Goal: Transaction & Acquisition: Book appointment/travel/reservation

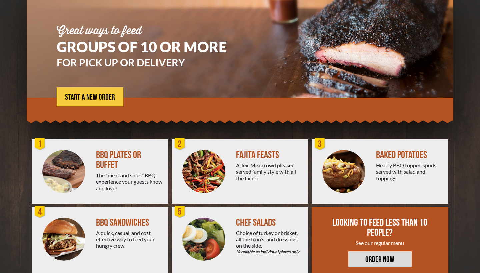
scroll to position [62, 0]
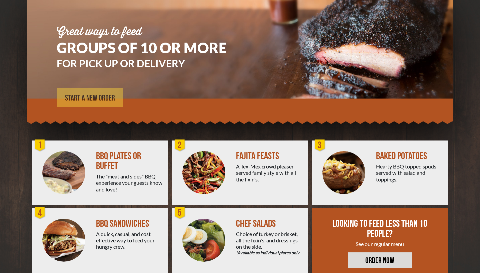
click at [89, 94] on span "START A NEW ORDER" at bounding box center [90, 98] width 50 height 8
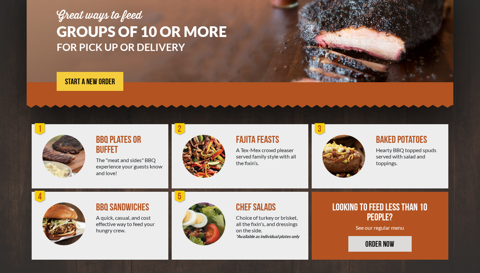
scroll to position [78, 0]
click at [103, 83] on span "START A NEW ORDER" at bounding box center [90, 82] width 50 height 8
click at [97, 79] on span "START A NEW ORDER" at bounding box center [90, 82] width 50 height 8
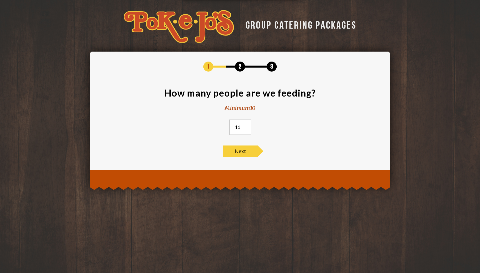
click at [245, 125] on input "11" at bounding box center [240, 127] width 22 height 15
click at [245, 125] on input "12" at bounding box center [240, 127] width 22 height 15
click at [245, 125] on input "13" at bounding box center [240, 127] width 22 height 15
click at [245, 125] on input "14" at bounding box center [240, 127] width 22 height 15
click at [245, 125] on input "15" at bounding box center [240, 127] width 22 height 15
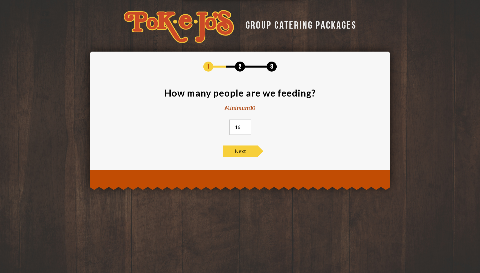
click at [245, 125] on input "16" at bounding box center [240, 127] width 22 height 15
click at [245, 125] on input "17" at bounding box center [240, 127] width 22 height 15
click at [245, 125] on input "18" at bounding box center [240, 127] width 22 height 15
click at [245, 125] on input "19" at bounding box center [240, 127] width 22 height 15
type input "20"
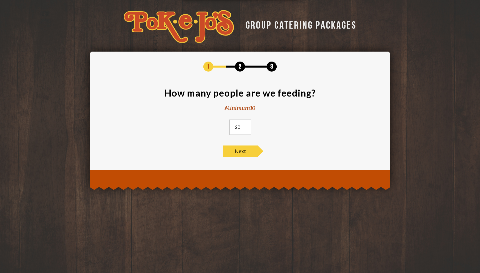
click at [245, 125] on input "20" at bounding box center [240, 127] width 22 height 15
click at [245, 153] on span "Next" at bounding box center [240, 151] width 35 height 11
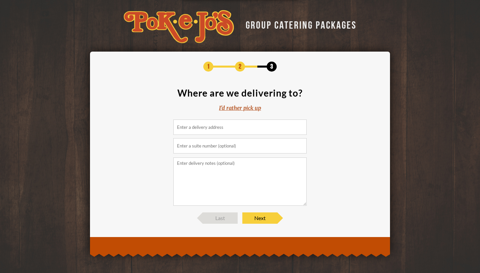
click at [238, 126] on input at bounding box center [239, 127] width 133 height 15
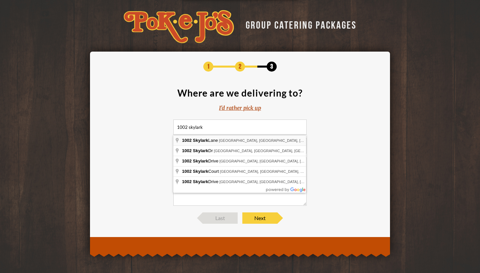
type input "1002 Skylark Lane, Hutto, TX, USA"
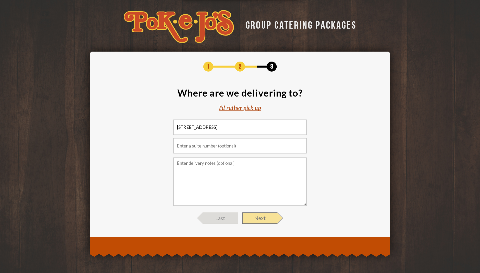
click at [260, 220] on span "Next" at bounding box center [259, 218] width 35 height 11
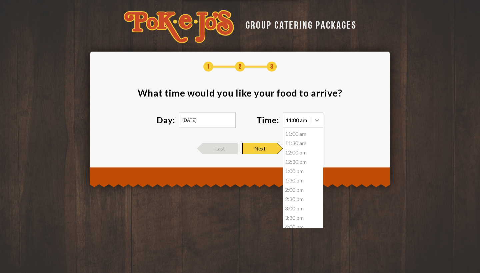
click at [312, 123] on div at bounding box center [317, 120] width 12 height 12
click at [307, 136] on div "11:00 am" at bounding box center [303, 133] width 40 height 9
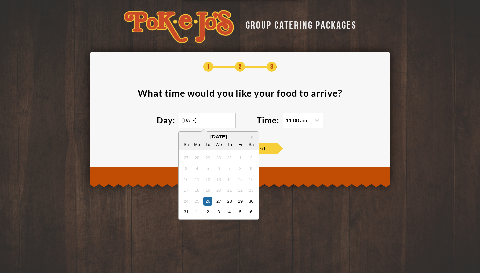
click at [194, 119] on input "08/26/2025" at bounding box center [207, 120] width 57 height 15
click at [248, 200] on div "30" at bounding box center [250, 201] width 9 height 9
type input "08/30/2025"
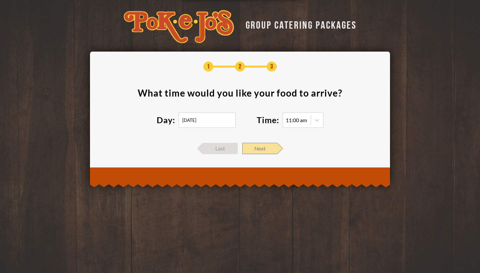
click at [267, 149] on span "Next" at bounding box center [259, 148] width 35 height 11
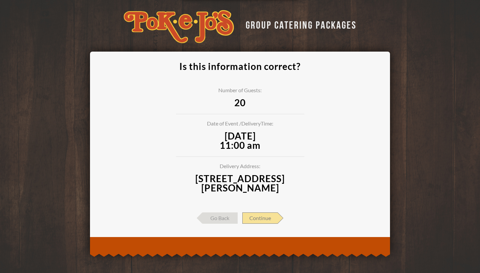
click at [268, 220] on span "Continue" at bounding box center [259, 218] width 35 height 11
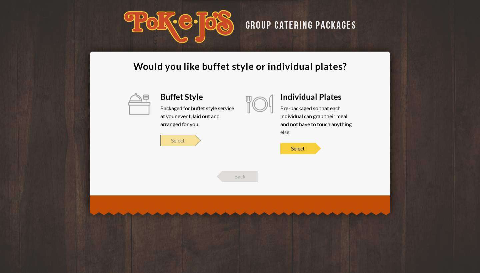
click at [177, 144] on span "Select" at bounding box center [177, 140] width 35 height 11
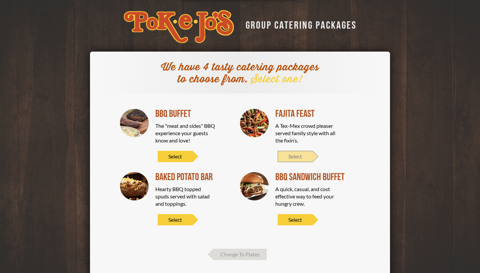
click at [293, 160] on span "Select" at bounding box center [294, 156] width 35 height 11
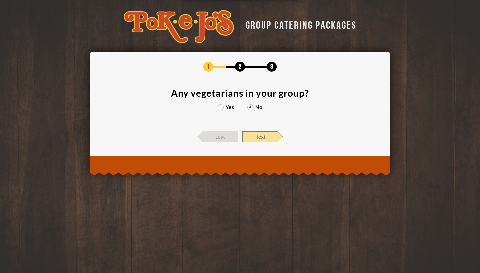
click at [264, 135] on span "Next" at bounding box center [259, 136] width 35 height 11
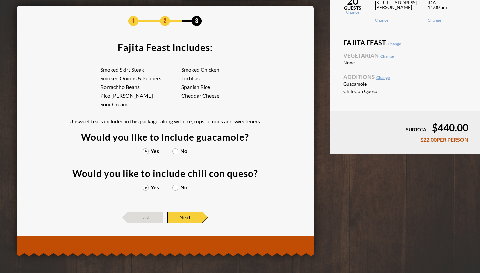
scroll to position [46, 0]
click at [177, 151] on label "No" at bounding box center [179, 151] width 15 height 5
click at [0, 0] on input "No" at bounding box center [0, 0] width 0 height 0
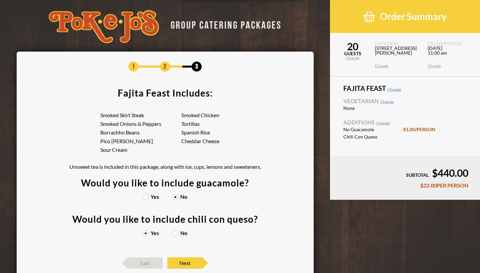
scroll to position [0, 0]
